Goal: Task Accomplishment & Management: Manage account settings

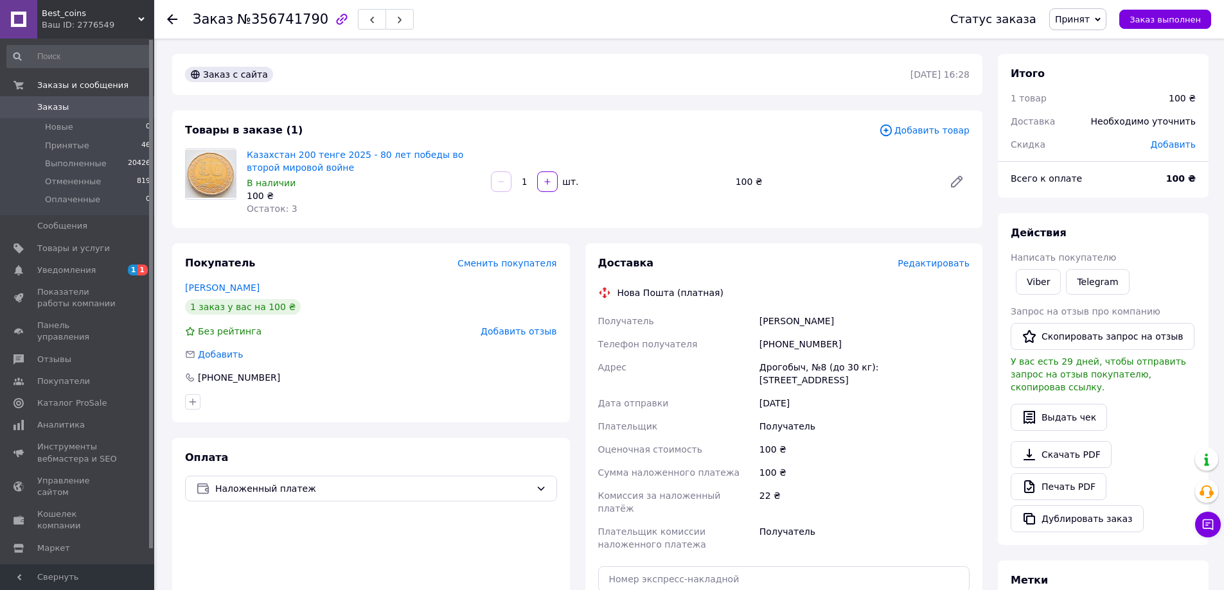
drag, startPoint x: 759, startPoint y: 318, endPoint x: 840, endPoint y: 314, distance: 81.7
click at [840, 314] on div "[PERSON_NAME]" at bounding box center [864, 321] width 215 height 23
copy div "[PERSON_NAME]"
click at [929, 261] on span "Редактировать" at bounding box center [933, 263] width 72 height 10
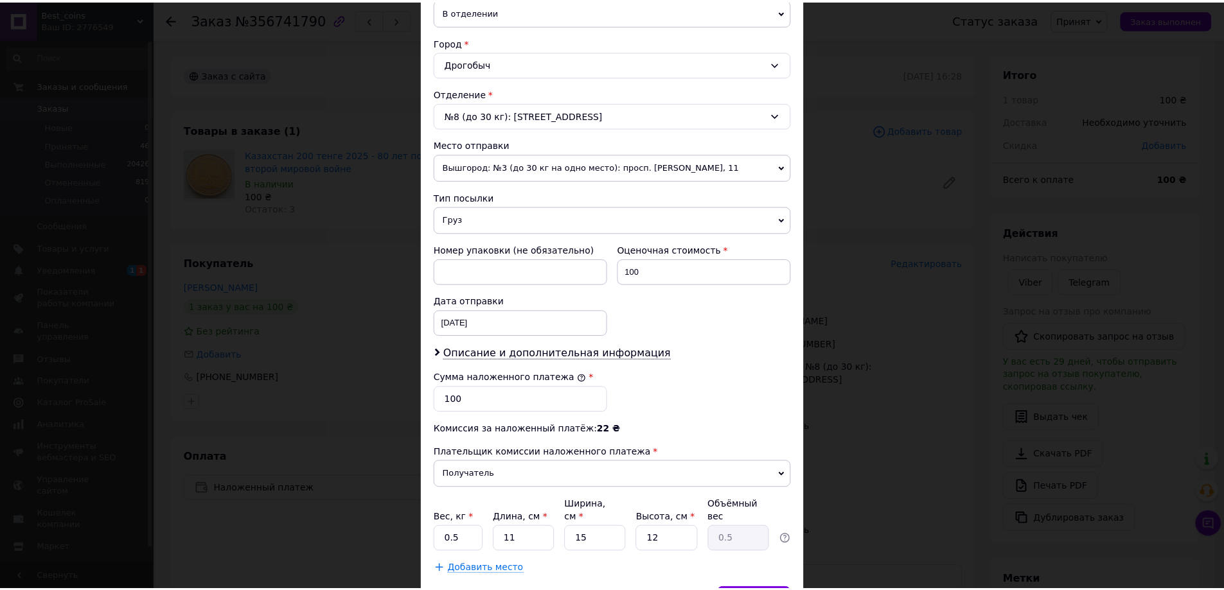
scroll to position [385, 0]
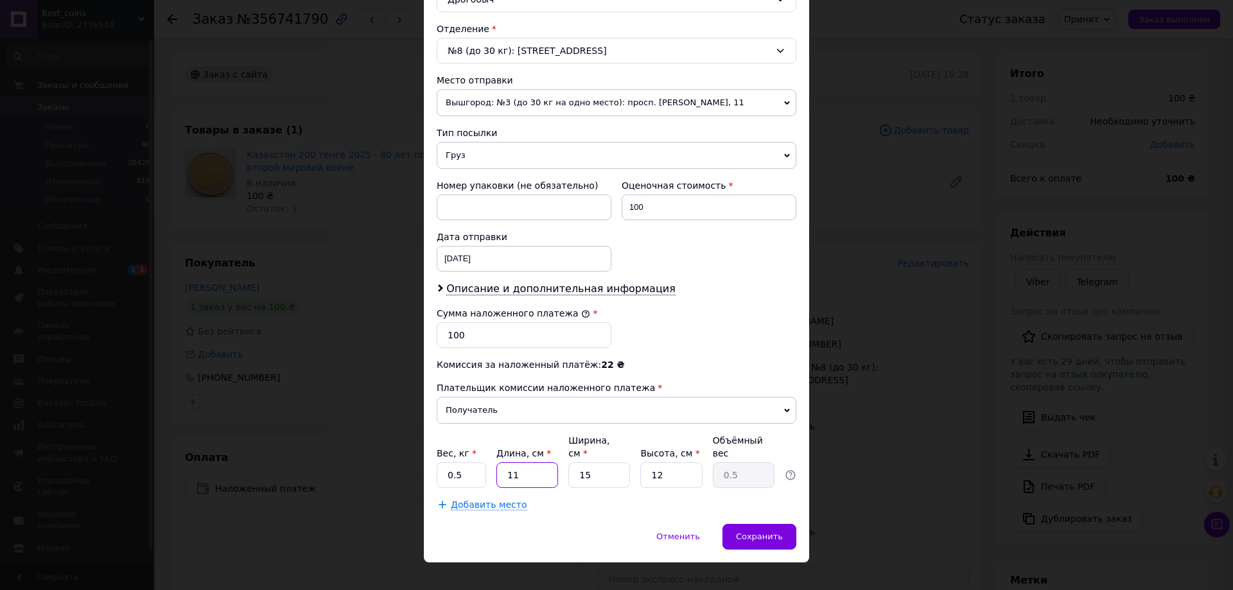
drag, startPoint x: 533, startPoint y: 465, endPoint x: 498, endPoint y: 467, distance: 35.4
click at [498, 467] on input "11" at bounding box center [527, 475] width 62 height 26
type input "2"
type input "0.1"
type input "22"
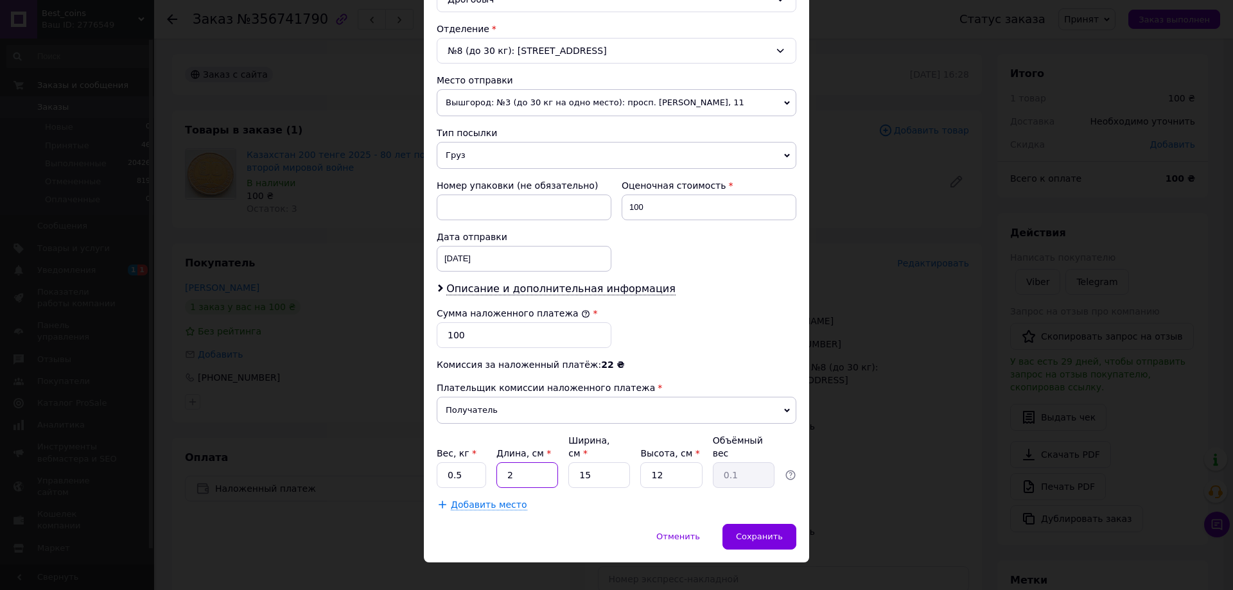
type input "0.99"
type input "22"
drag, startPoint x: 573, startPoint y: 466, endPoint x: 559, endPoint y: 466, distance: 14.1
click at [557, 466] on div "Вес, кг * 0.5 Длина, см * 22 Ширина, см * 15 Высота, см * 12 Объёмный вес 0.99" at bounding box center [617, 461] width 360 height 54
type input "1"
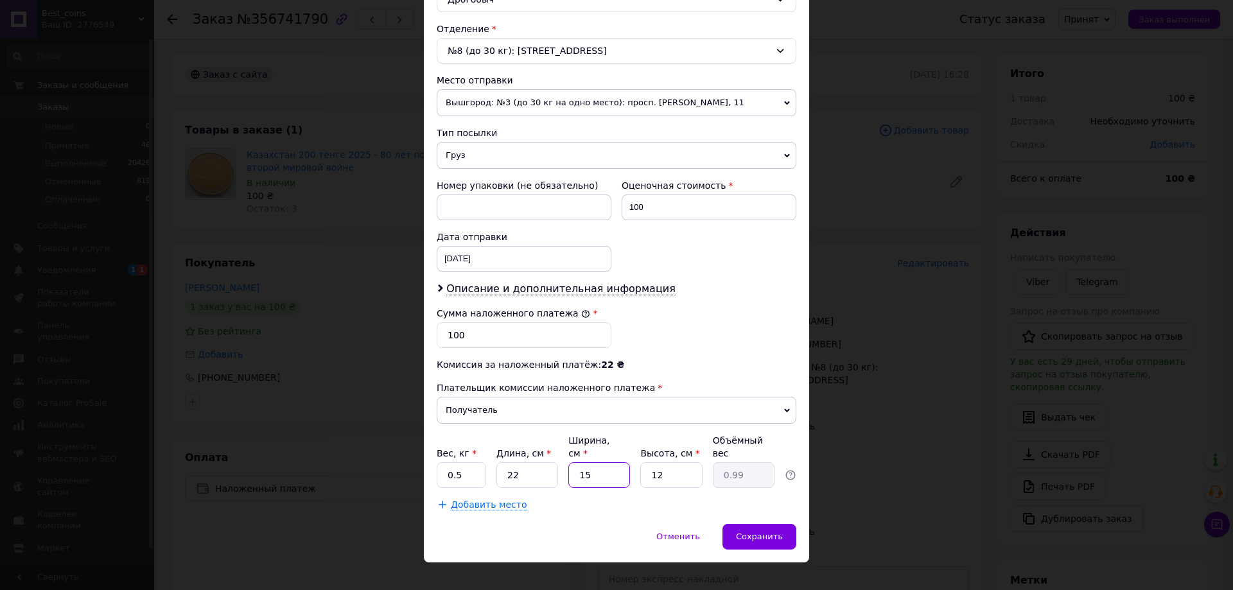
type input "0.1"
type input "12"
type input "0.79"
type input "12"
drag, startPoint x: 666, startPoint y: 459, endPoint x: 629, endPoint y: 466, distance: 37.9
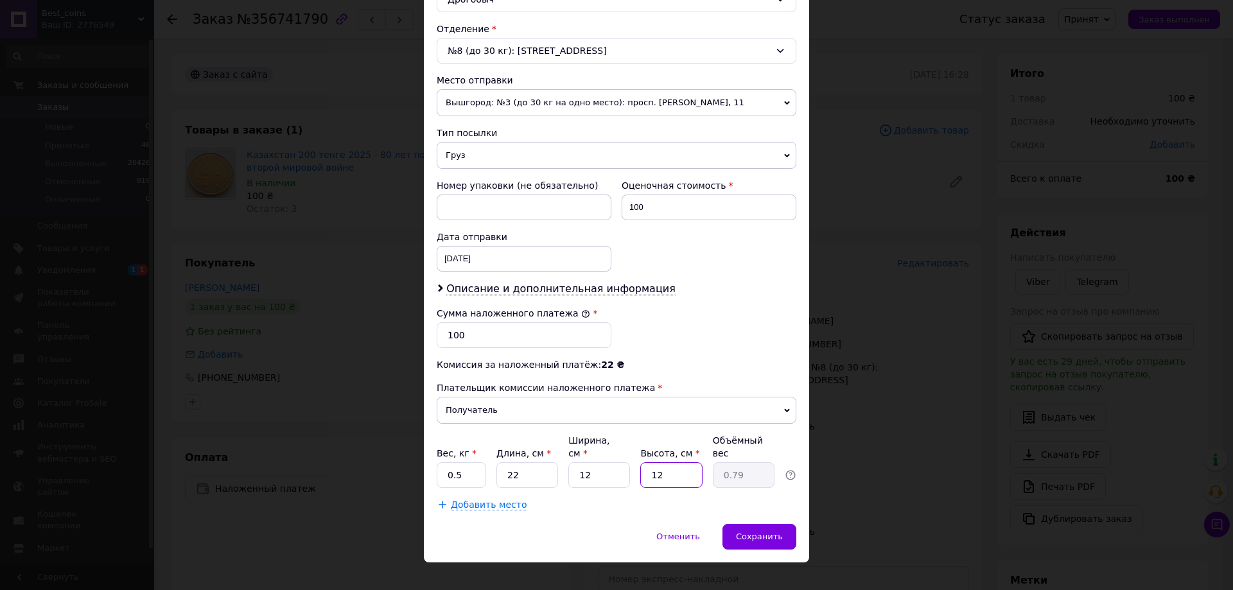
click at [630, 465] on div "Вес, кг * 0.5 Длина, см * 22 Ширина, см * 12 Высота, см * 12 Объёмный вес 0.79" at bounding box center [617, 461] width 360 height 54
type input "1"
type input "0.1"
type input "1"
click at [751, 524] on div "Сохранить" at bounding box center [760, 537] width 74 height 26
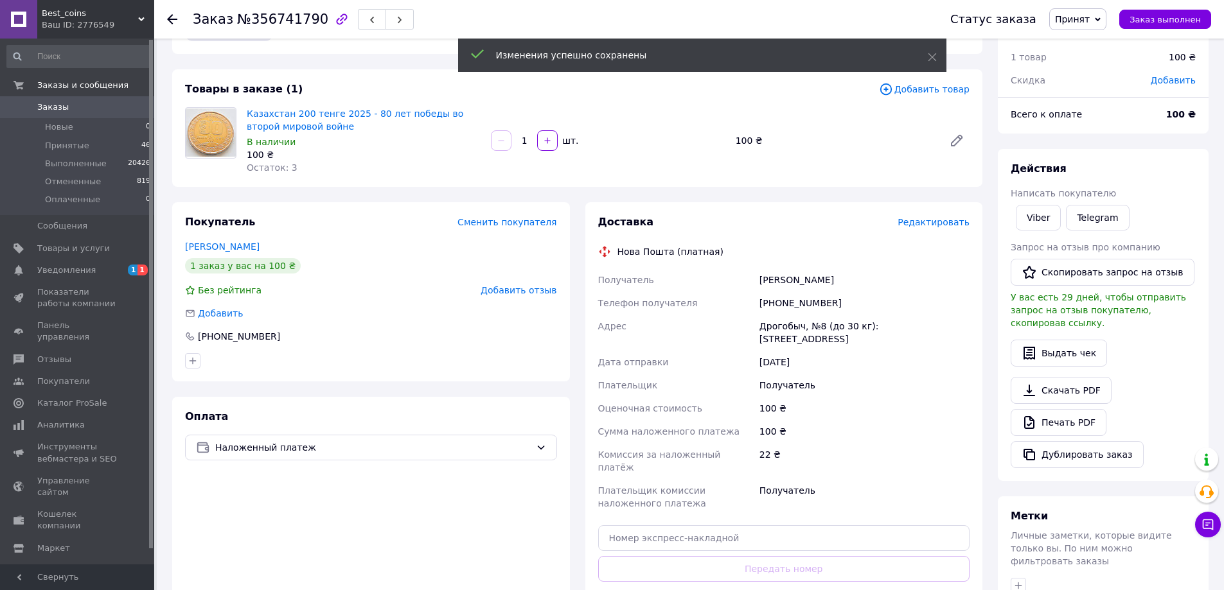
scroll to position [128, 0]
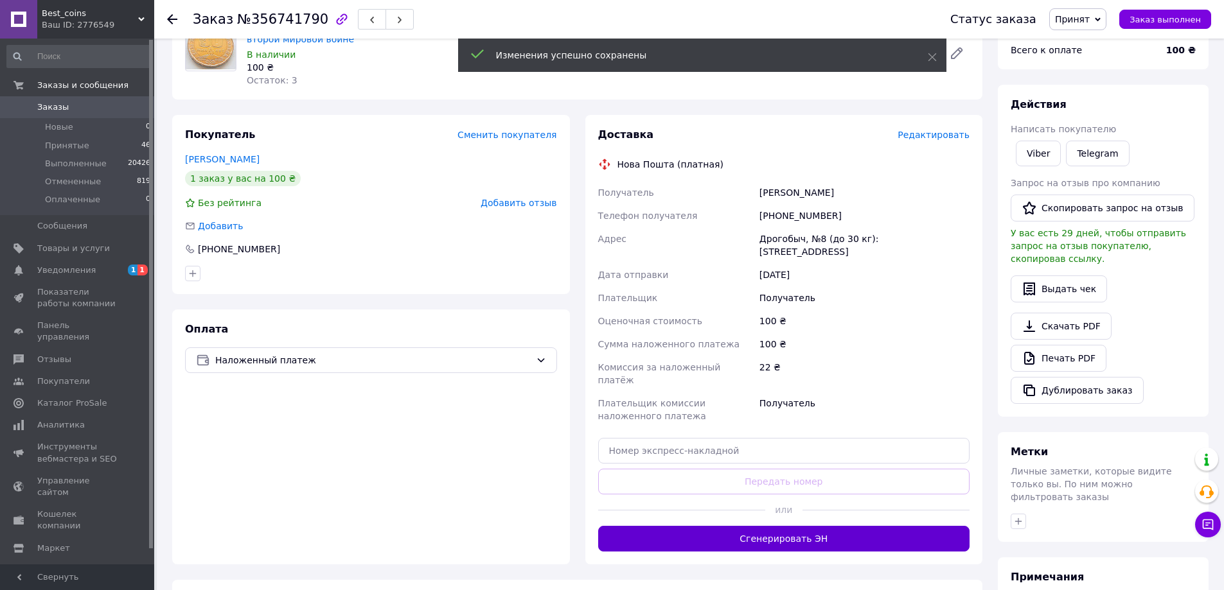
click at [706, 526] on button "Сгенерировать ЭН" at bounding box center [784, 539] width 372 height 26
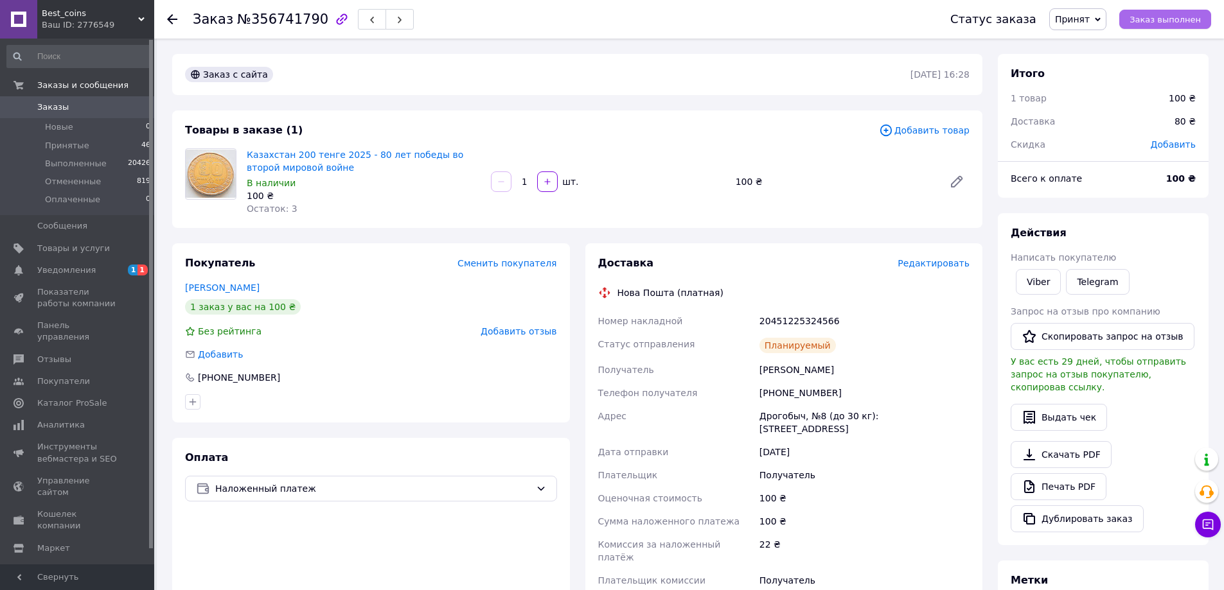
click at [1180, 19] on span "Заказ выполнен" at bounding box center [1164, 20] width 71 height 10
